Goal: Task Accomplishment & Management: Use online tool/utility

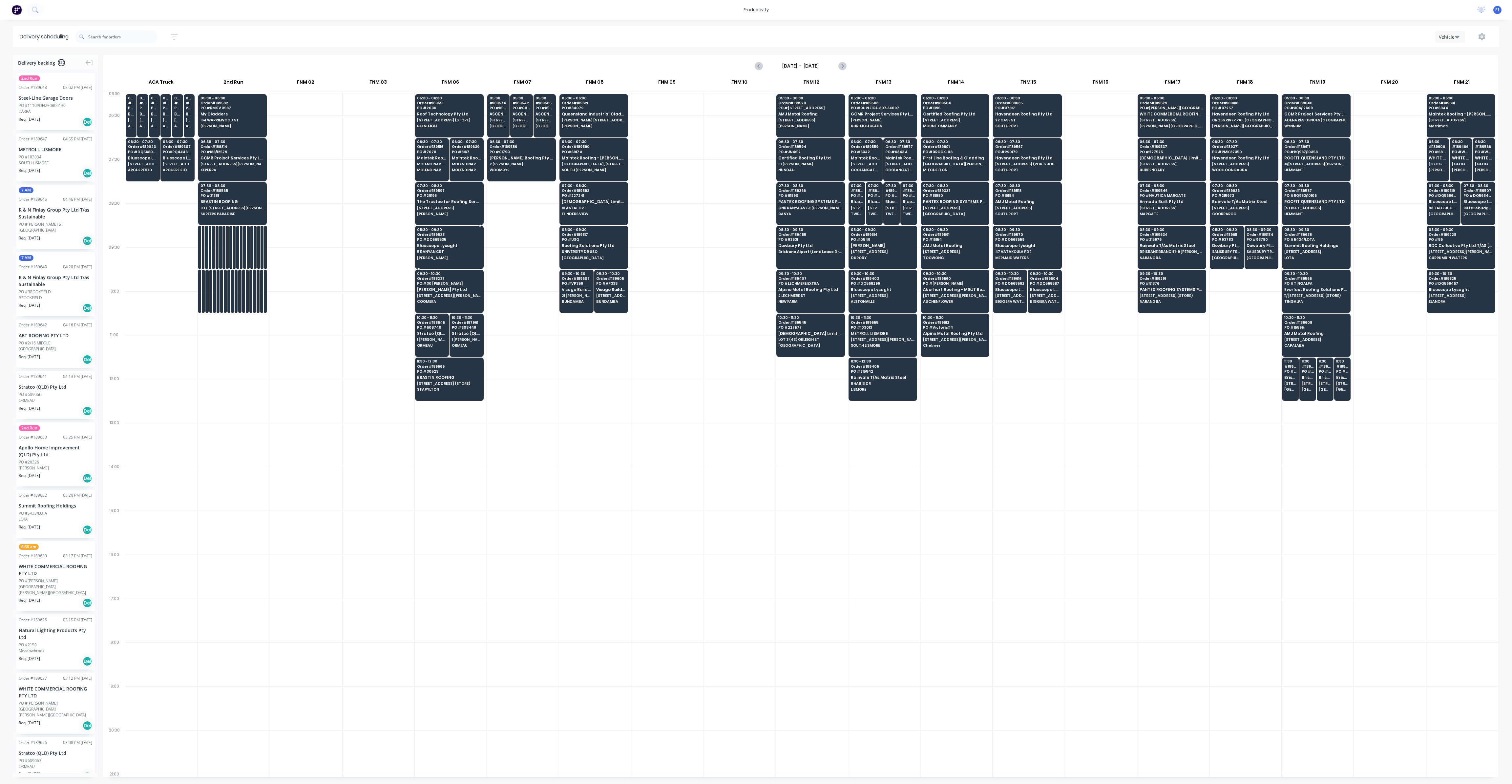
scroll to position [0, 1]
drag, startPoint x: 981, startPoint y: 137, endPoint x: 818, endPoint y: 18, distance: 201.8
click at [815, 21] on div "productivity productivity Workflow Planner Delivery Scheduling Timesheets No ne…" at bounding box center [756, 392] width 1512 height 784
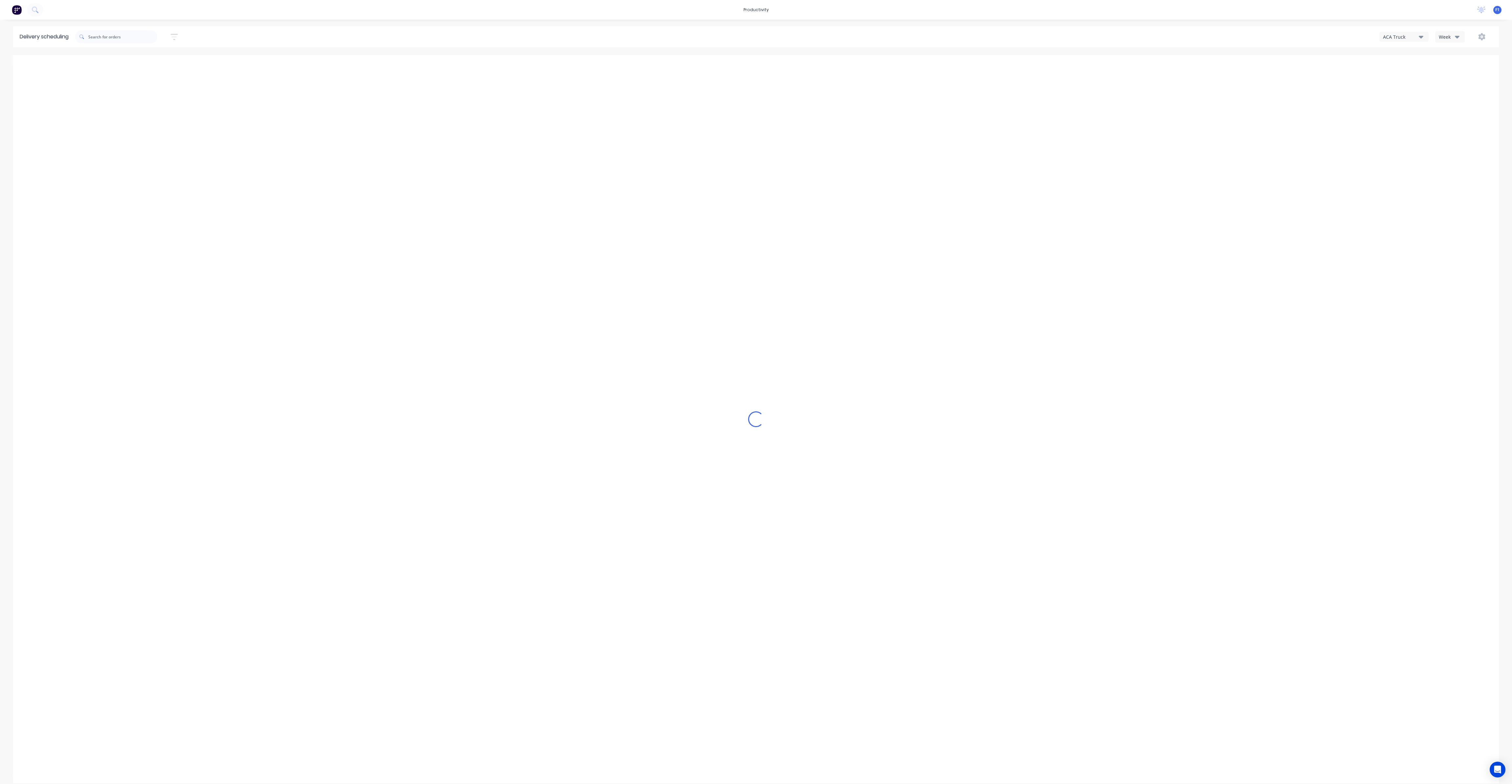
click at [1457, 39] on icon "button" at bounding box center [1457, 36] width 5 height 7
click at [1450, 69] on div "Vehicle" at bounding box center [1468, 67] width 65 height 13
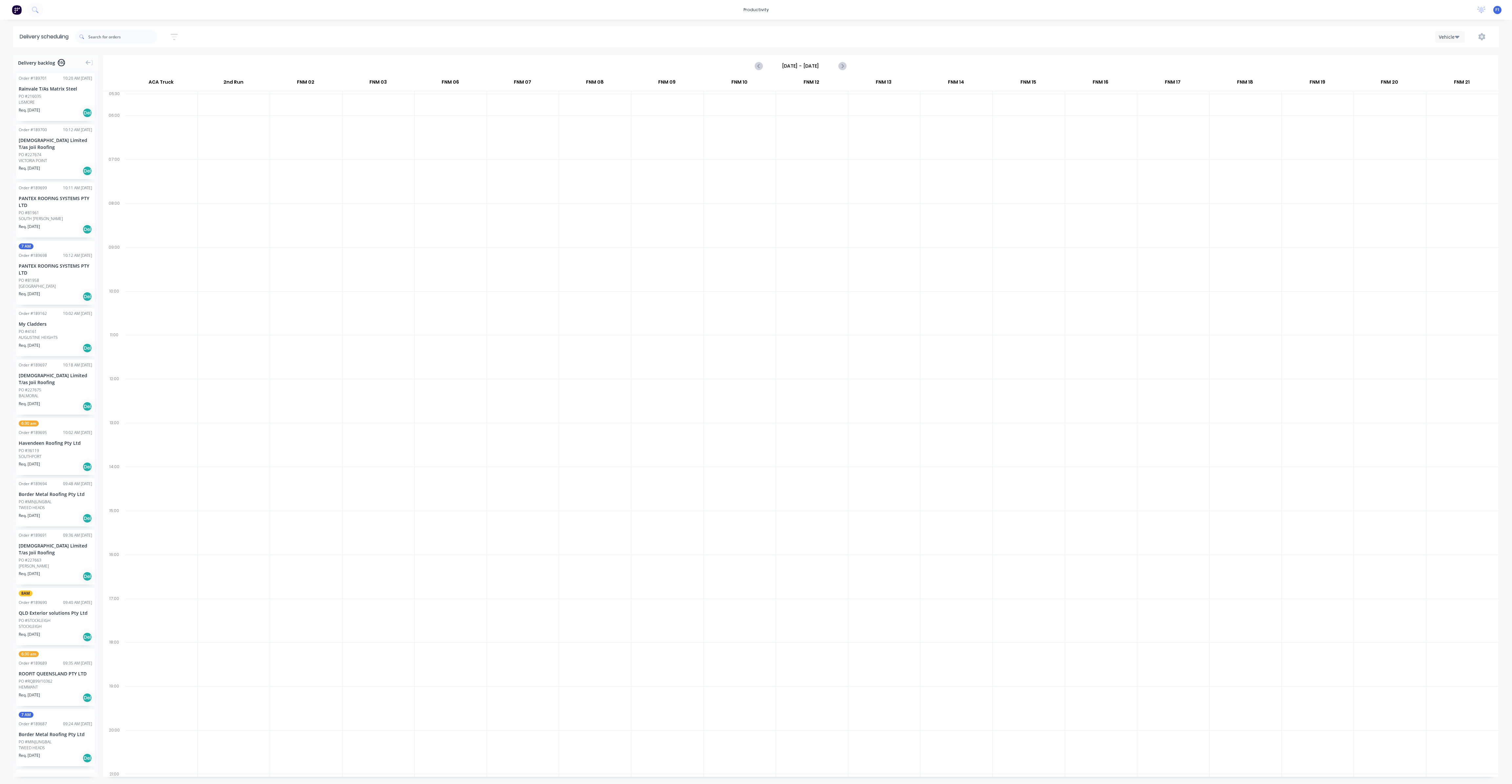
click at [831, 66] on input "[DATE] - [DATE]" at bounding box center [801, 66] width 65 height 10
click at [828, 126] on div "14" at bounding box center [829, 124] width 10 height 10
type input "[DATE] - [DATE]"
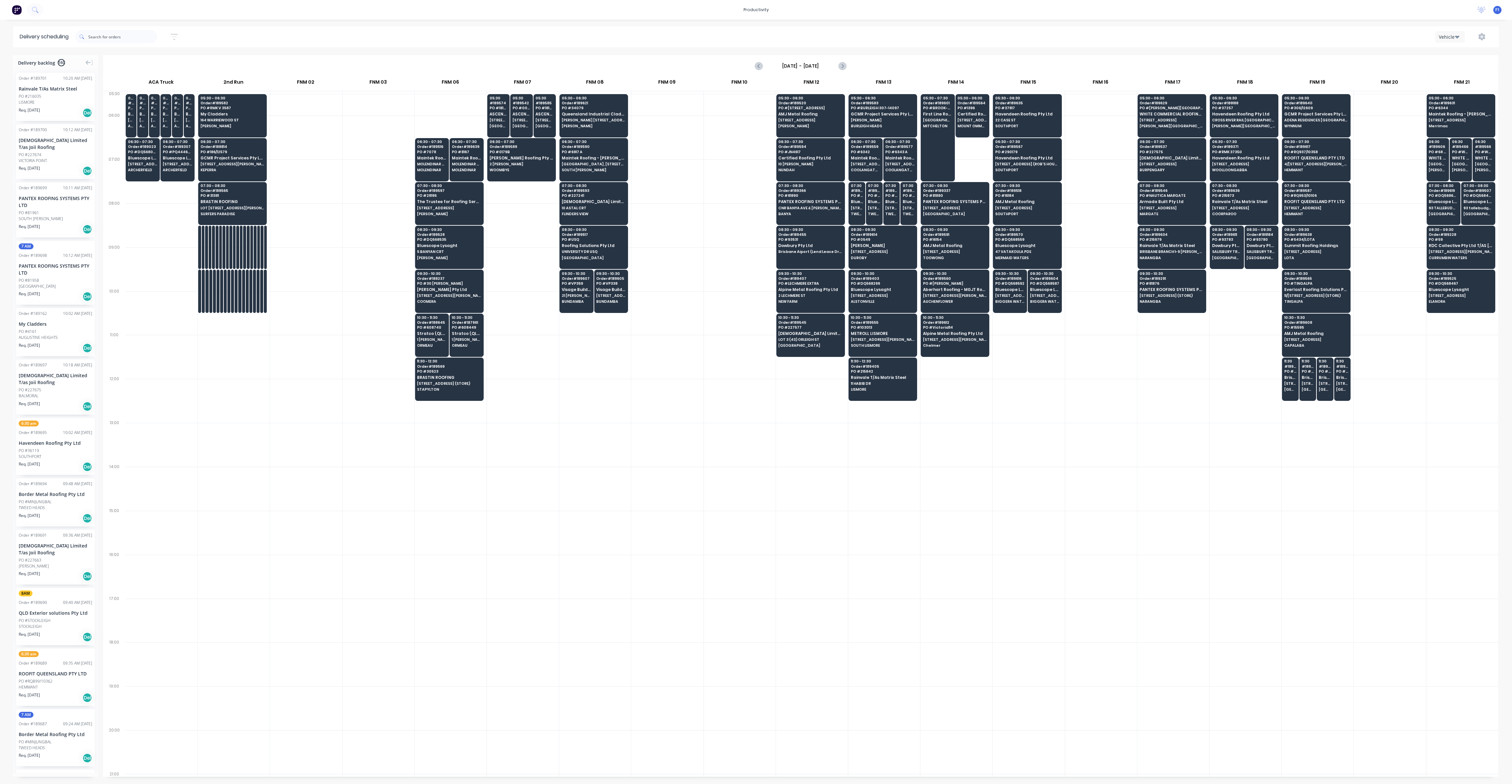
click at [747, 260] on div at bounding box center [740, 269] width 72 height 44
